Goal: Information Seeking & Learning: Learn about a topic

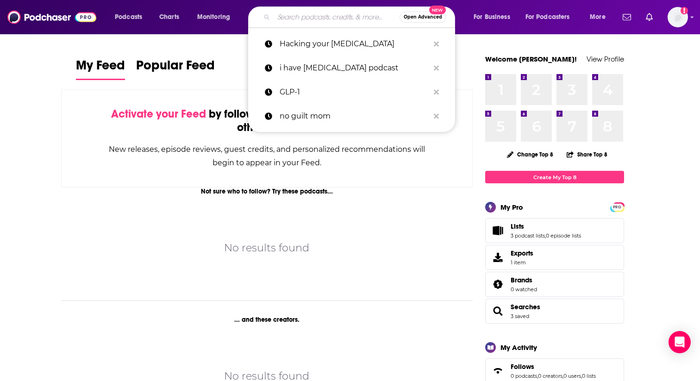
click at [333, 16] on input "Search podcasts, credits, & more..." at bounding box center [337, 17] width 126 height 15
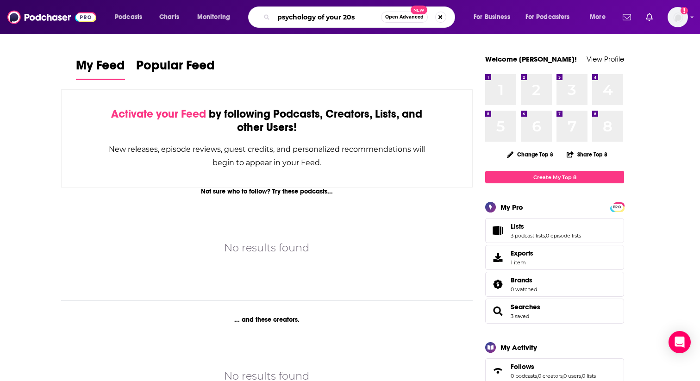
type input "psychology of your 20s"
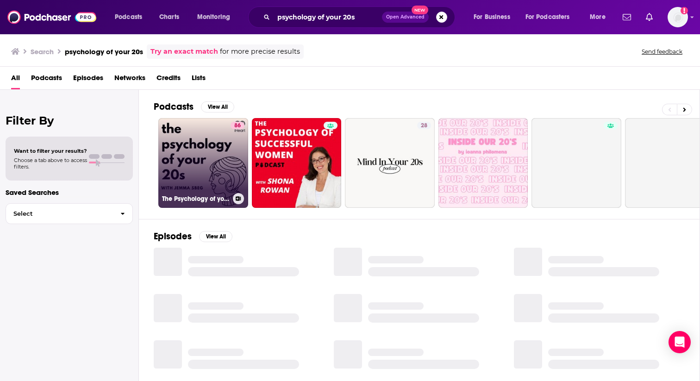
click at [197, 161] on link "86 The Psychology of your 20s" at bounding box center [203, 163] width 90 height 90
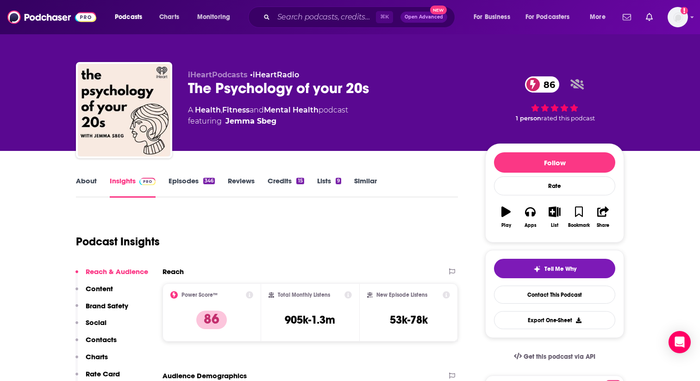
click at [363, 179] on link "Similar" at bounding box center [365, 186] width 23 height 21
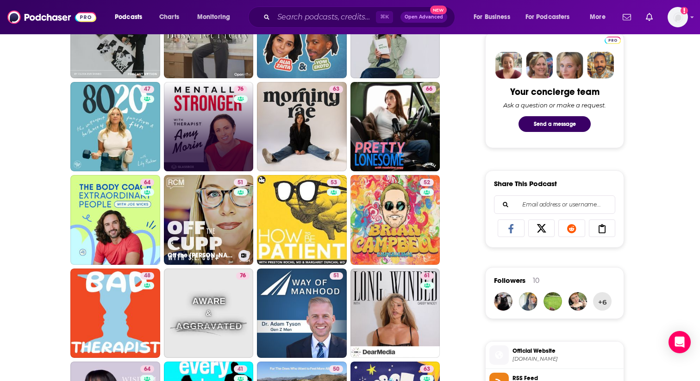
scroll to position [483, 0]
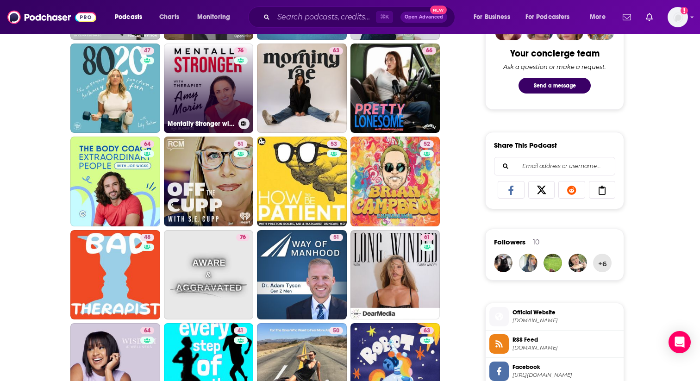
click at [197, 87] on link "76 Mentally Stronger with Therapist [PERSON_NAME]" at bounding box center [209, 89] width 90 height 90
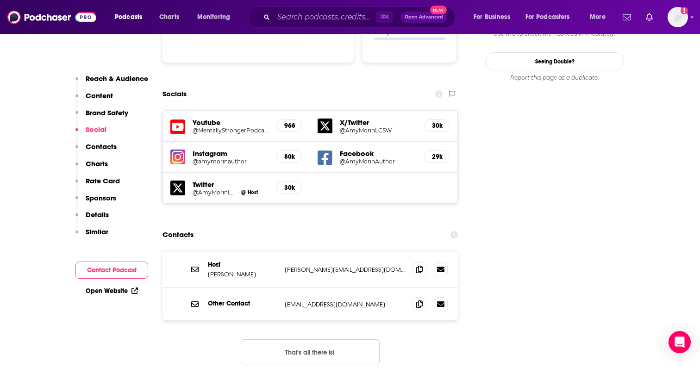
scroll to position [1071, 0]
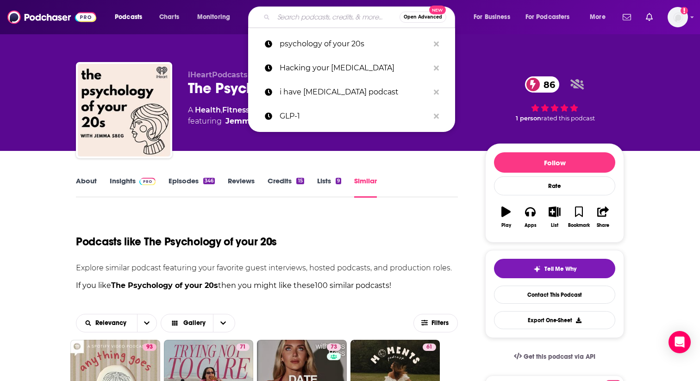
click at [297, 19] on input "Search podcasts, credits, & more..." at bounding box center [337, 17] width 126 height 15
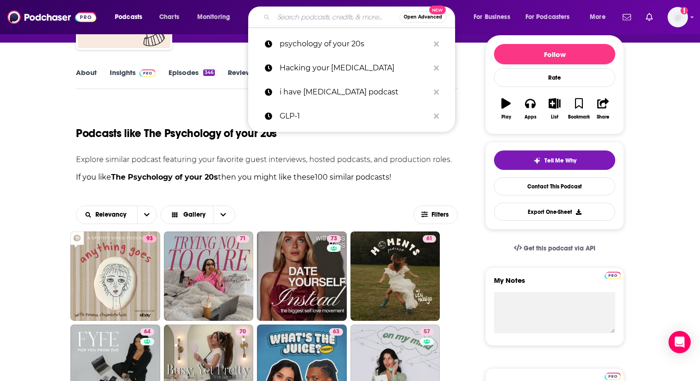
scroll to position [132, 0]
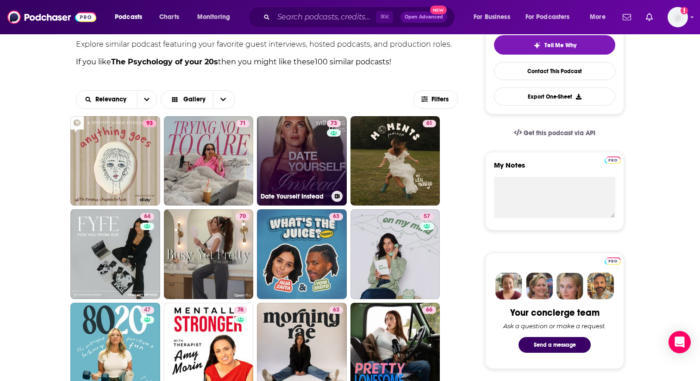
scroll to position [237, 0]
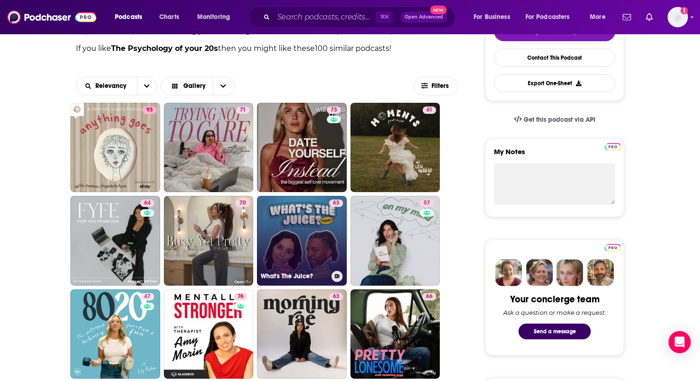
click at [286, 214] on link "63 What's The Juice?" at bounding box center [302, 241] width 90 height 90
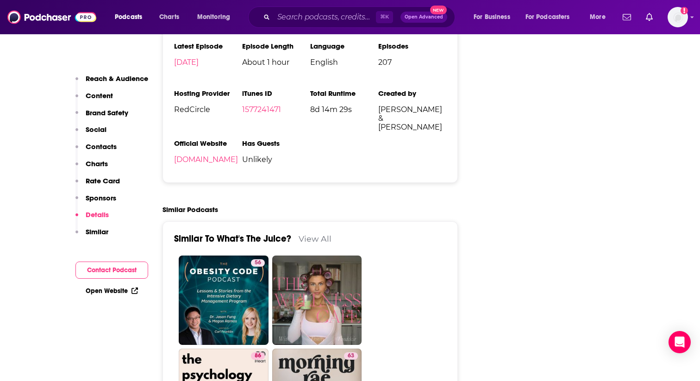
scroll to position [1788, 0]
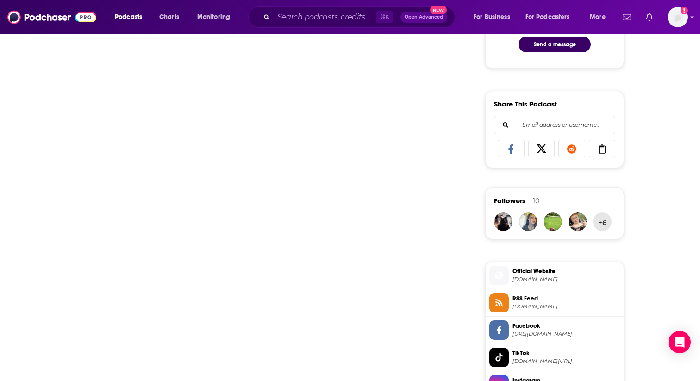
scroll to position [525, 0]
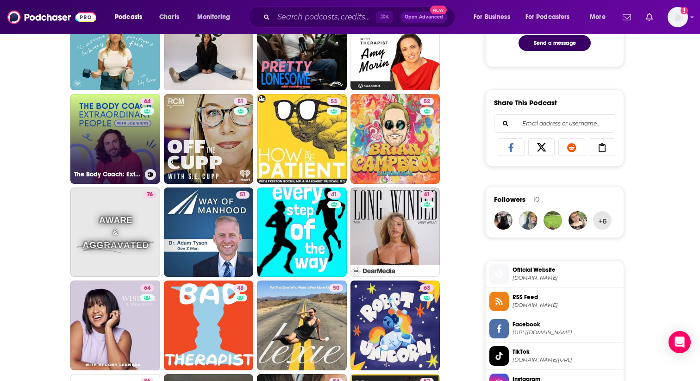
click at [105, 138] on link "64 The Body Coach: Extraordinary People" at bounding box center [115, 139] width 90 height 90
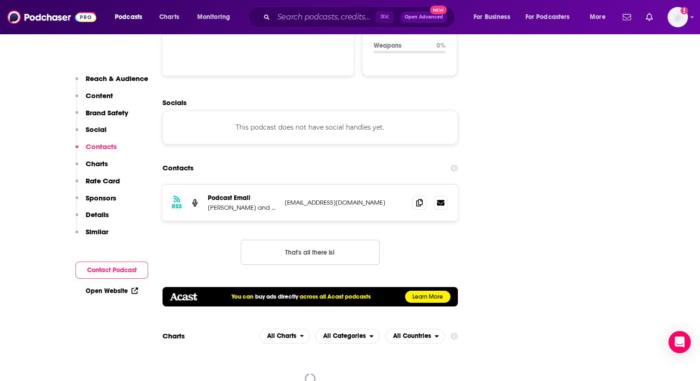
scroll to position [1121, 0]
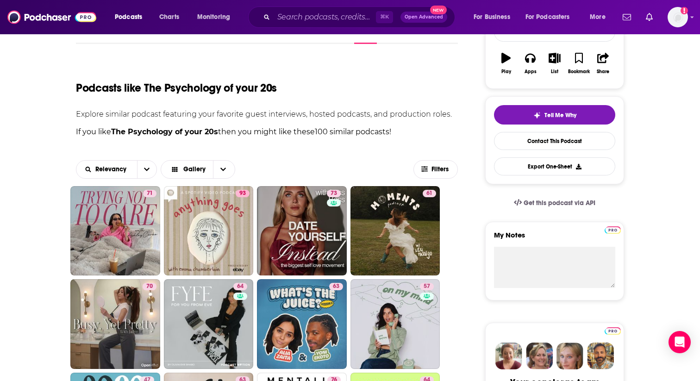
scroll to position [167, 0]
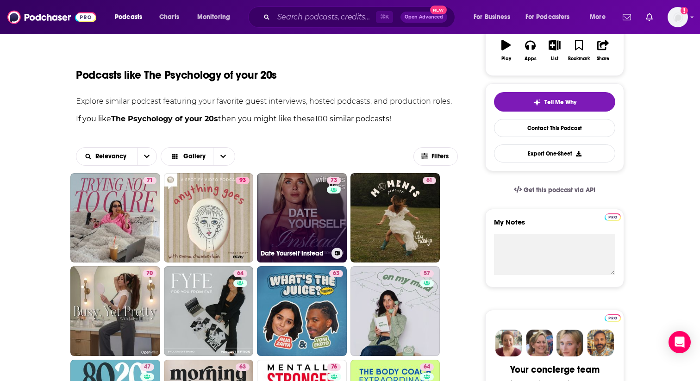
click at [303, 204] on link "73 Date Yourself Instead" at bounding box center [302, 218] width 90 height 90
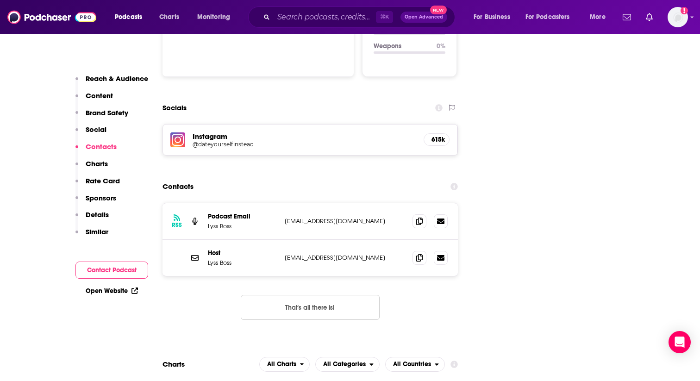
scroll to position [1021, 0]
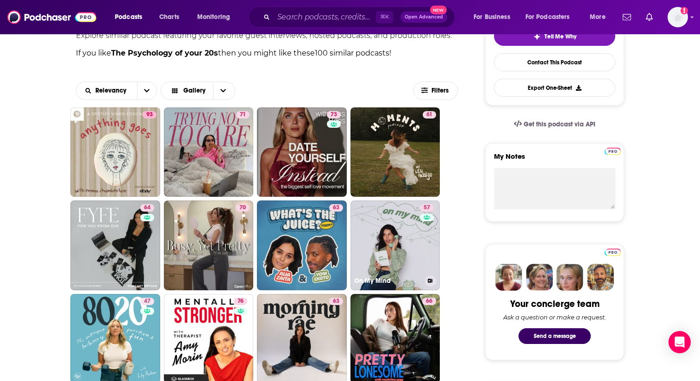
scroll to position [241, 0]
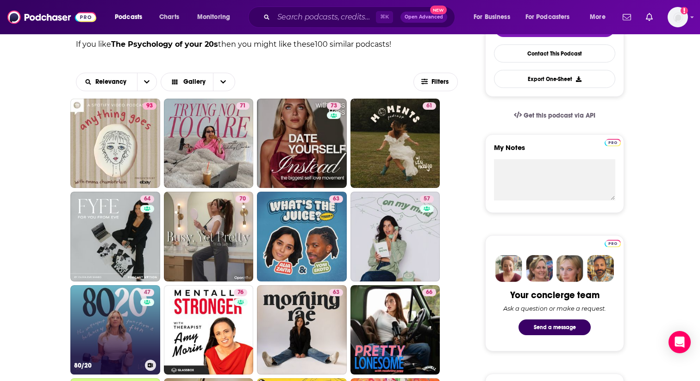
click at [101, 335] on link "47 80/20" at bounding box center [115, 330] width 90 height 90
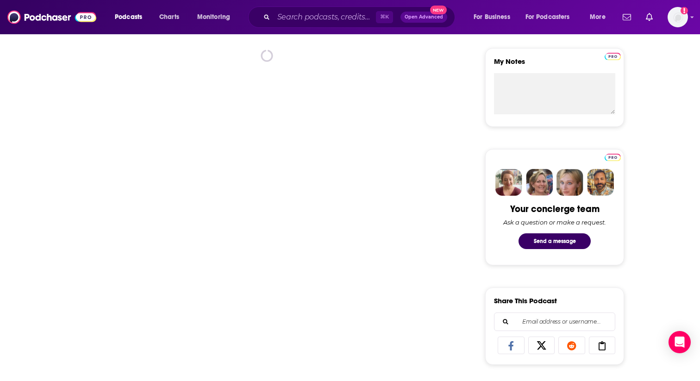
scroll to position [330, 0]
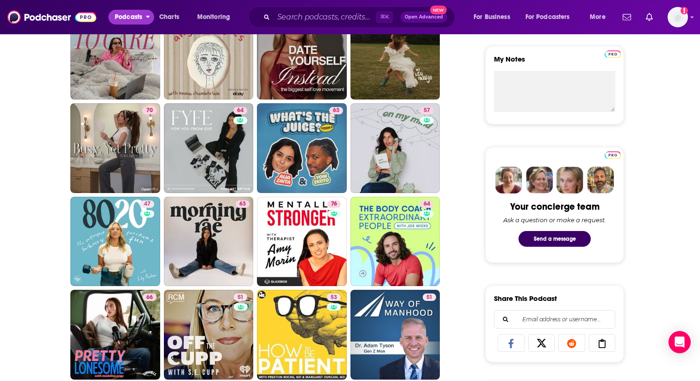
click at [141, 19] on span "Podcasts" at bounding box center [128, 17] width 27 height 13
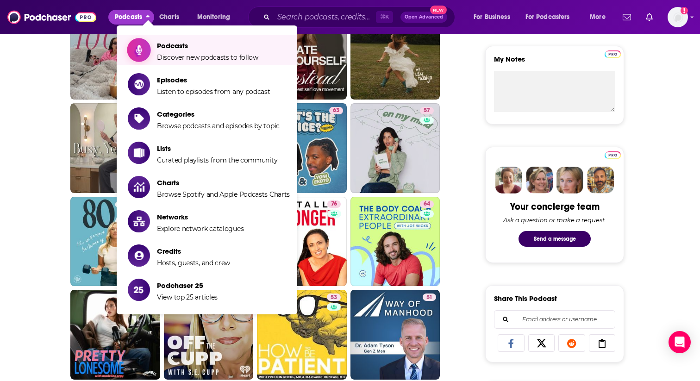
click at [180, 55] on span "Discover new podcasts to follow" at bounding box center [207, 57] width 101 height 8
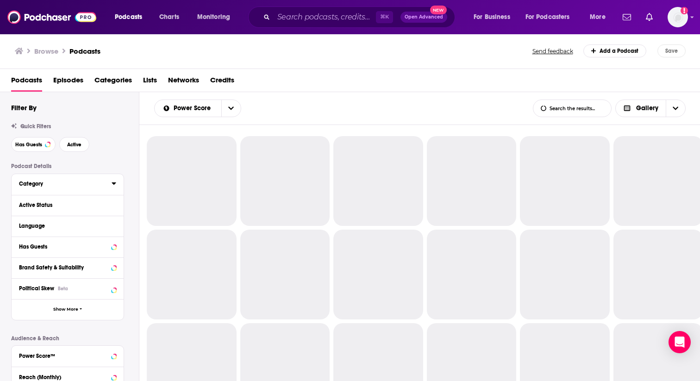
click at [116, 185] on icon at bounding box center [114, 183] width 5 height 7
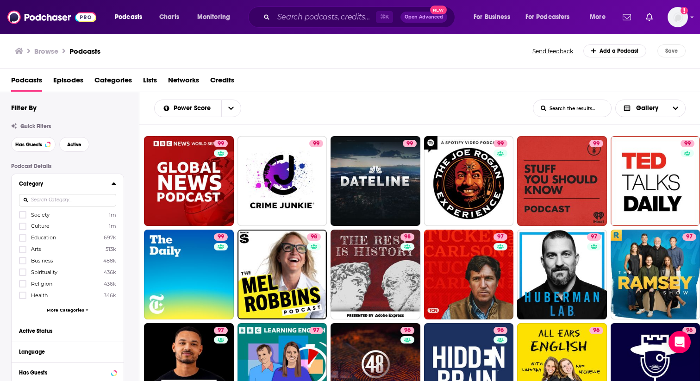
click at [87, 309] on icon at bounding box center [87, 309] width 2 height 1
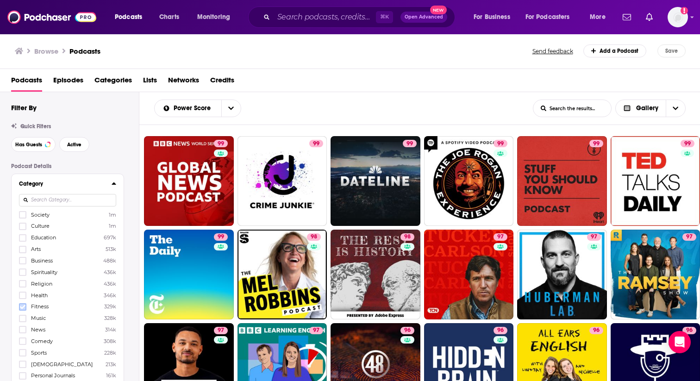
click at [22, 307] on icon at bounding box center [23, 307] width 6 height 4
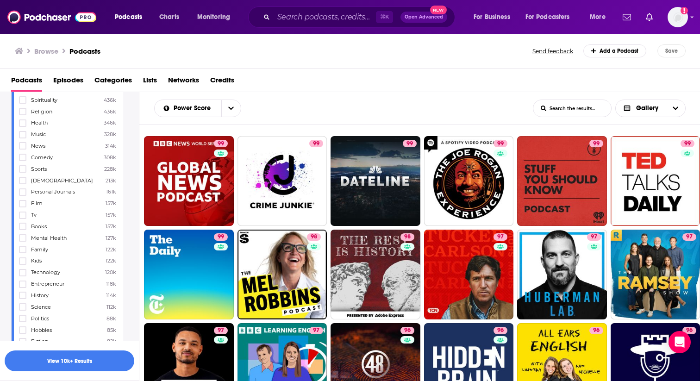
scroll to position [184, 0]
click at [83, 359] on button "View 10k+ Results" at bounding box center [70, 360] width 130 height 21
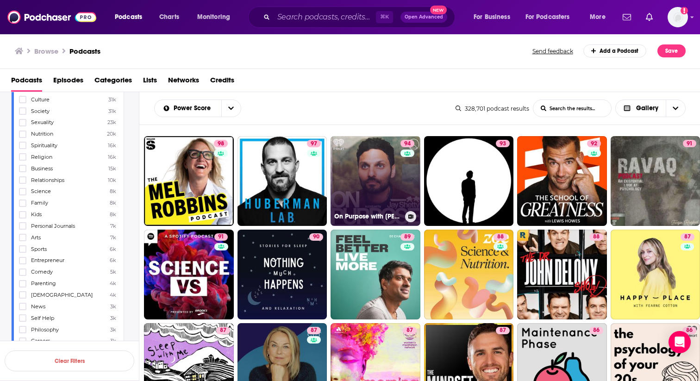
click at [366, 172] on link "94 On Purpose with [PERSON_NAME]" at bounding box center [376, 181] width 90 height 90
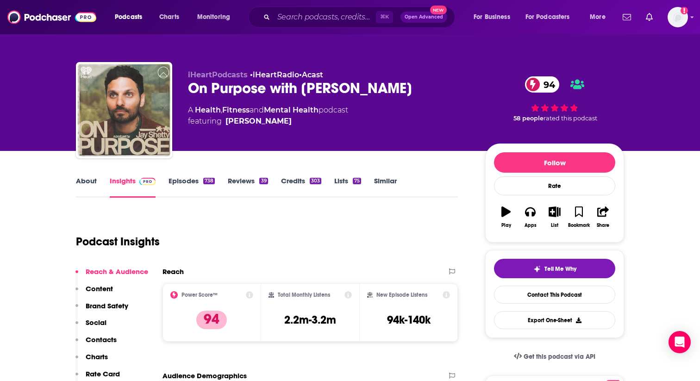
click at [383, 183] on link "Similar" at bounding box center [385, 186] width 23 height 21
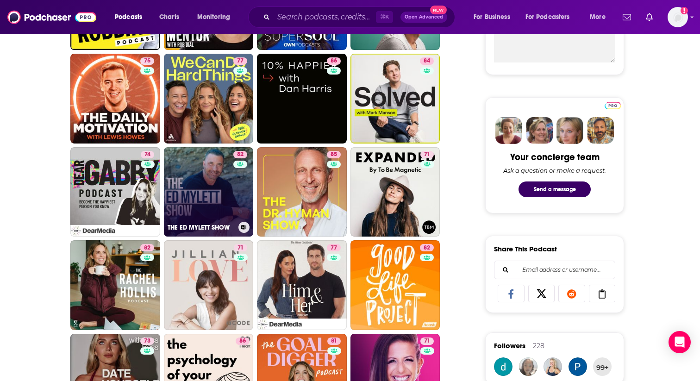
scroll to position [385, 0]
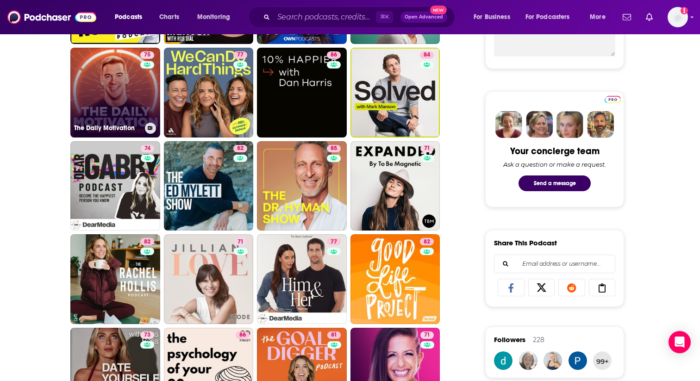
click at [120, 81] on link "75 The Daily Motivation" at bounding box center [115, 93] width 90 height 90
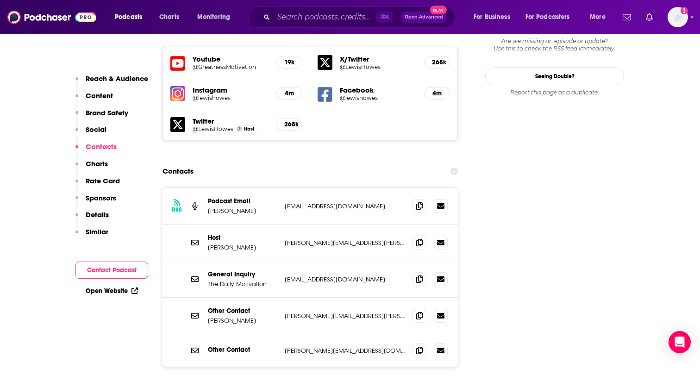
scroll to position [1113, 0]
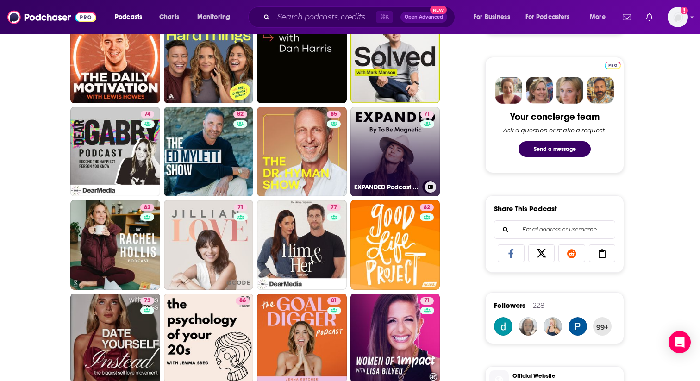
scroll to position [421, 0]
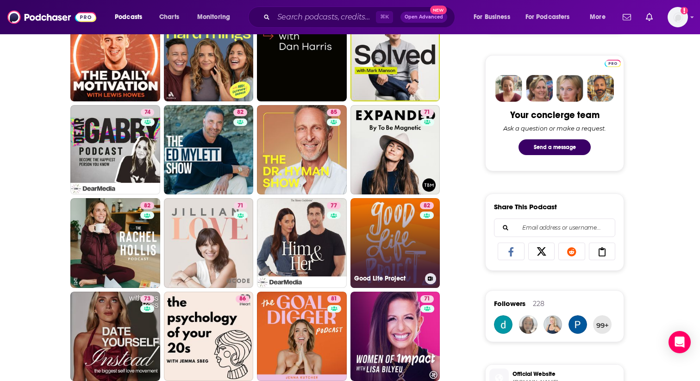
click at [391, 236] on link "82 Good Life Project" at bounding box center [395, 243] width 90 height 90
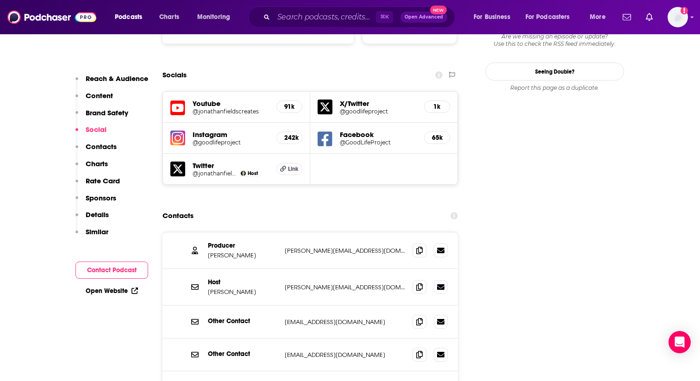
scroll to position [1113, 0]
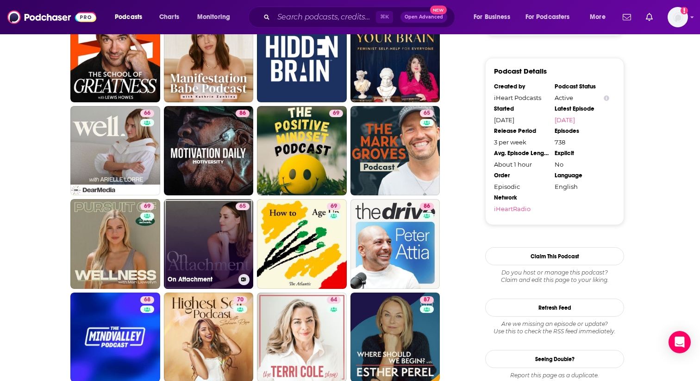
scroll to position [889, 0]
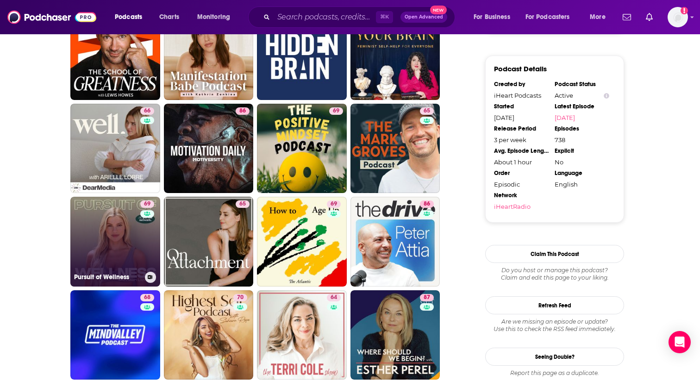
click at [122, 238] on link "69 Pursuit of Wellness" at bounding box center [115, 242] width 90 height 90
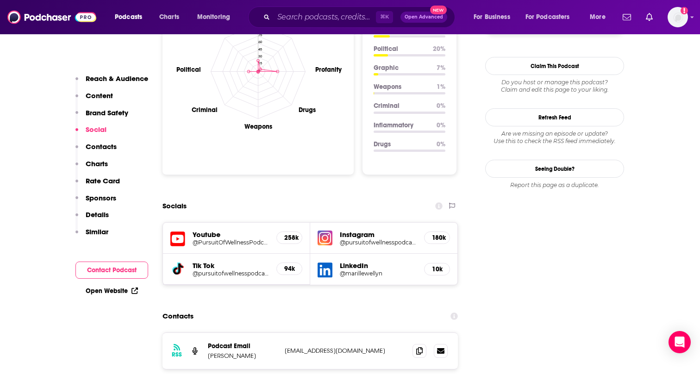
scroll to position [919, 0]
